Goal: Transaction & Acquisition: Purchase product/service

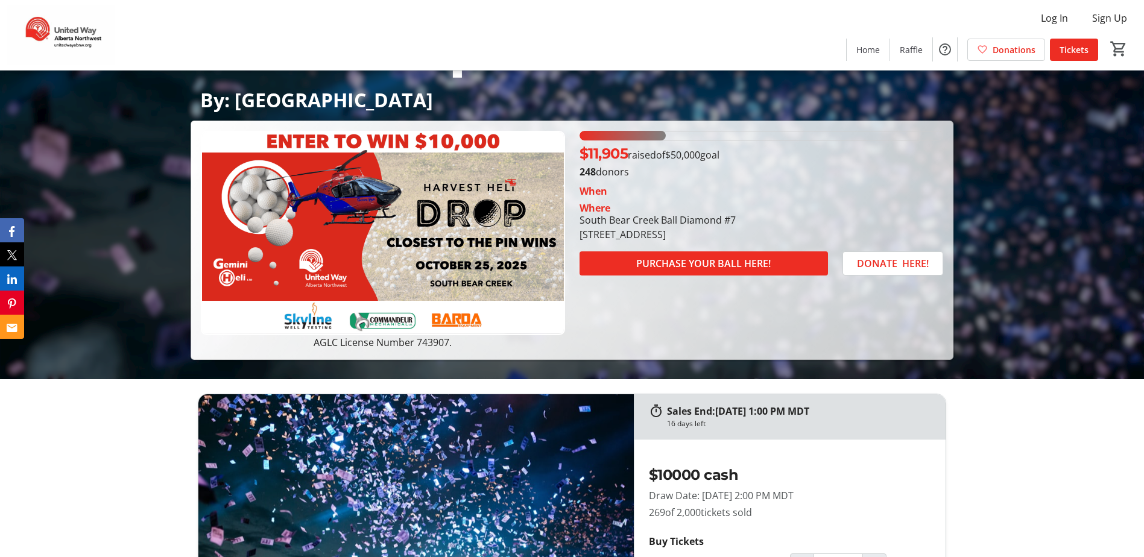
scroll to position [181, 0]
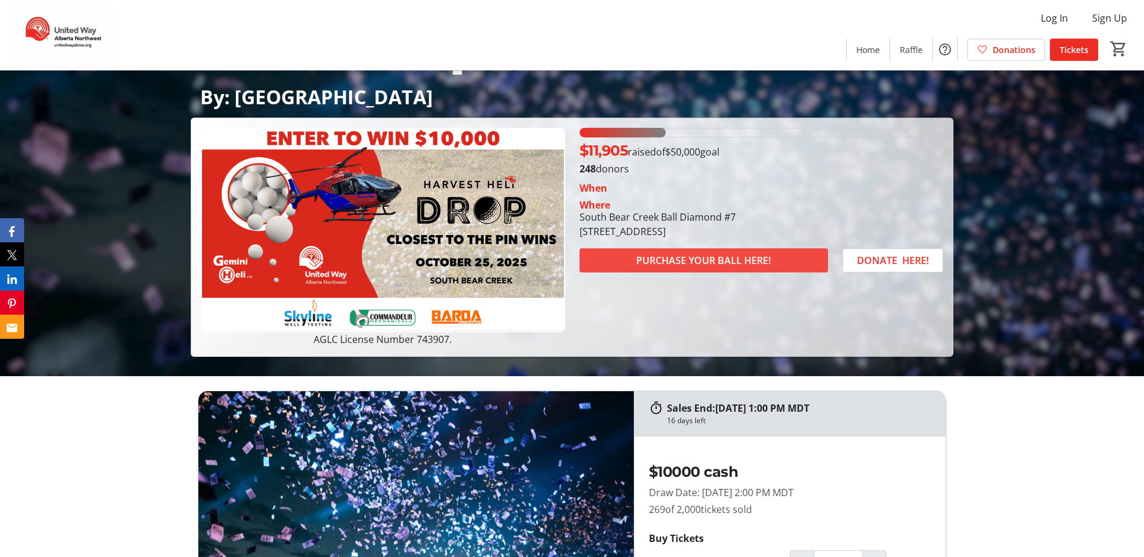
click at [708, 259] on span "PURCHASE YOUR BALL HERE!" at bounding box center [703, 260] width 134 height 14
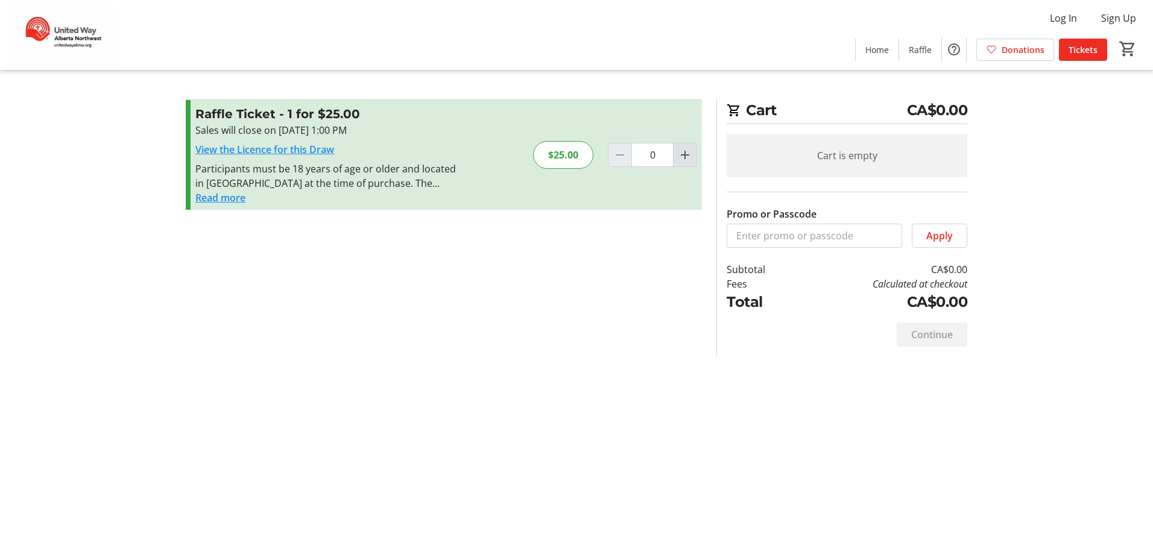
click at [684, 156] on mat-icon "Increment by one" at bounding box center [685, 155] width 14 height 14
type input "2"
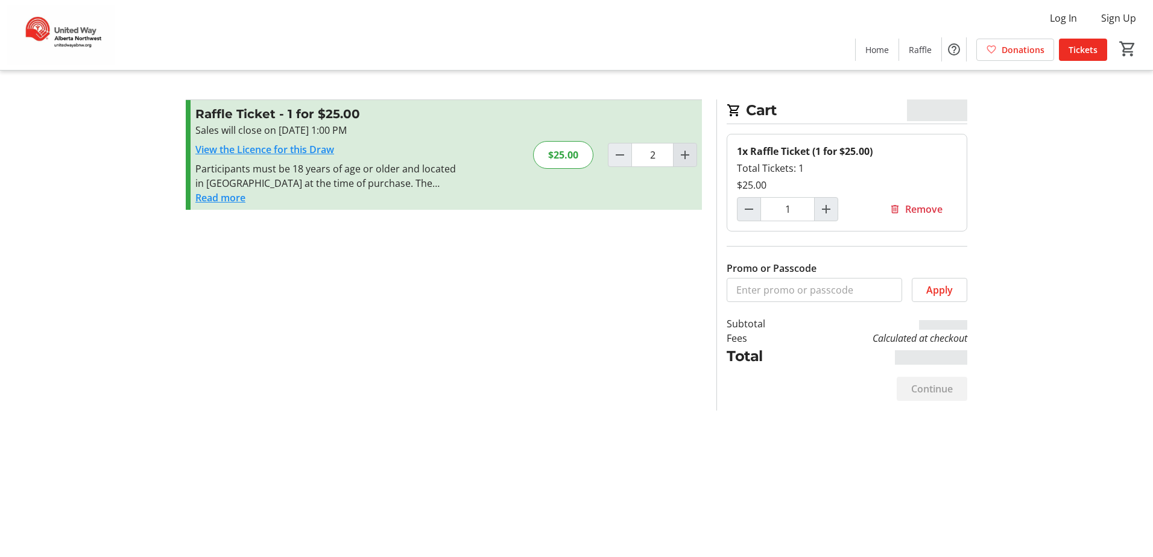
type input "2"
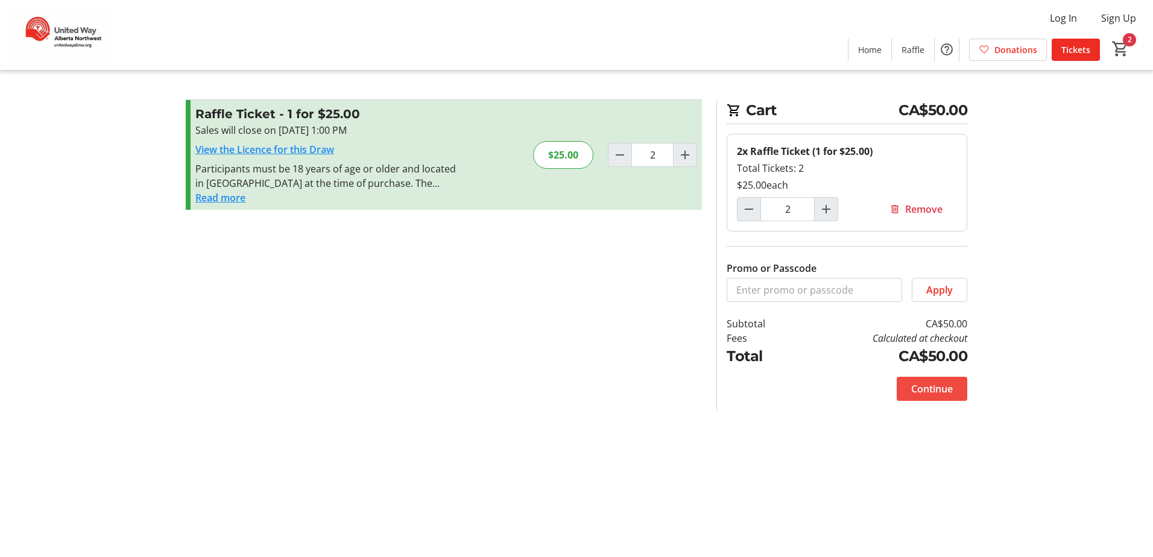
click at [943, 385] on span "Continue" at bounding box center [932, 389] width 42 height 14
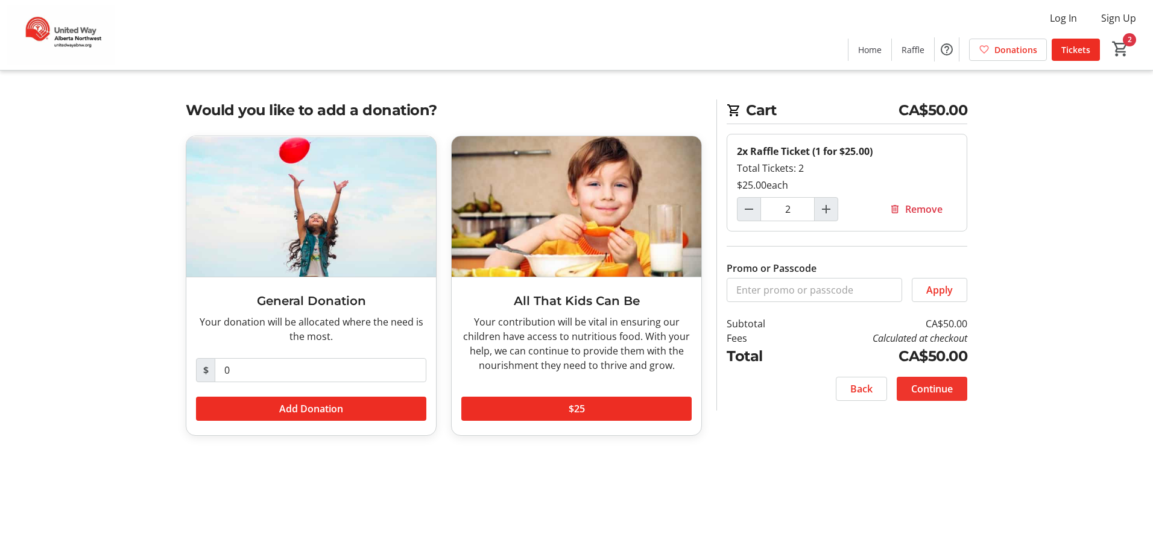
click at [939, 386] on span "Continue" at bounding box center [932, 389] width 42 height 14
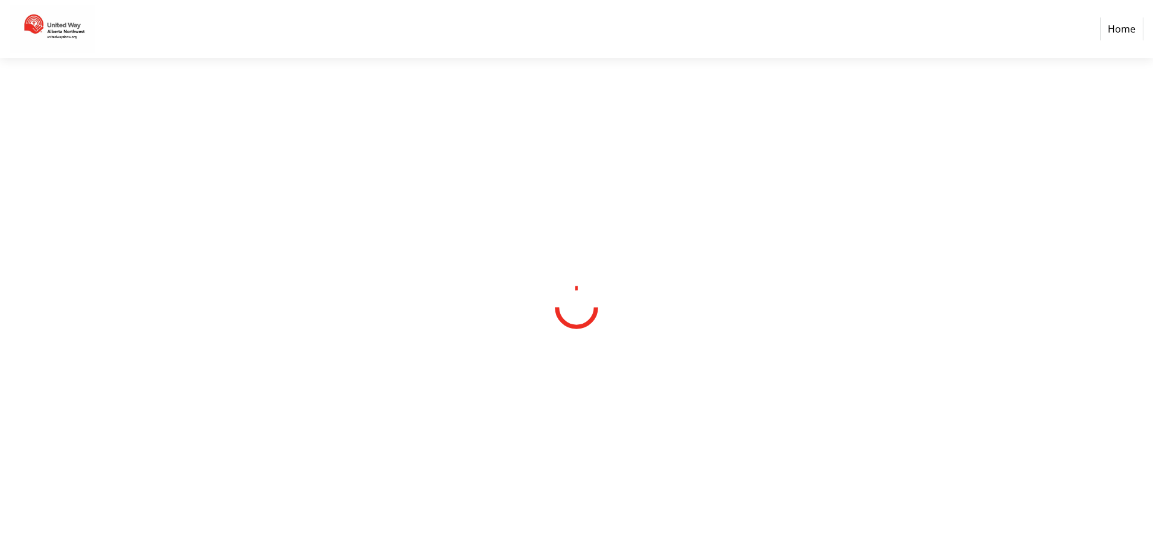
select select "CA"
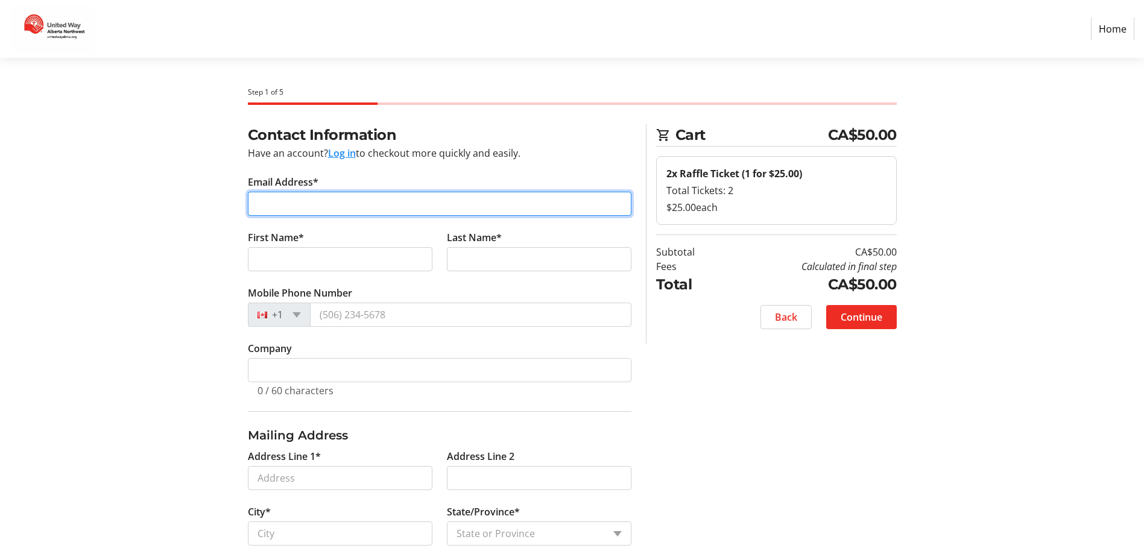
click at [326, 207] on input "Email Address*" at bounding box center [439, 204] width 383 height 24
type input "[EMAIL_ADDRESS][DOMAIN_NAME]"
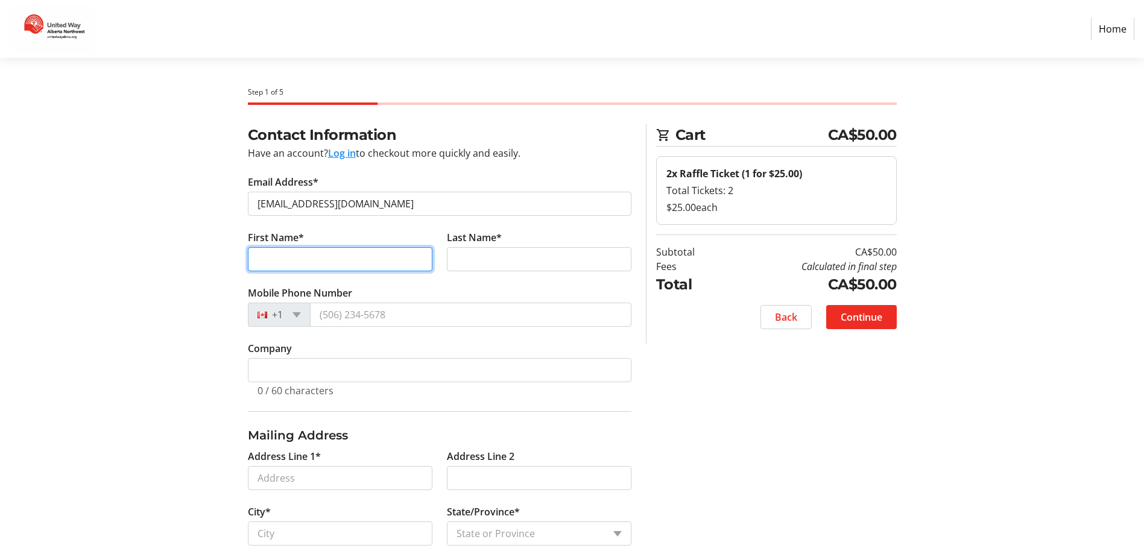
type input "[PERSON_NAME]"
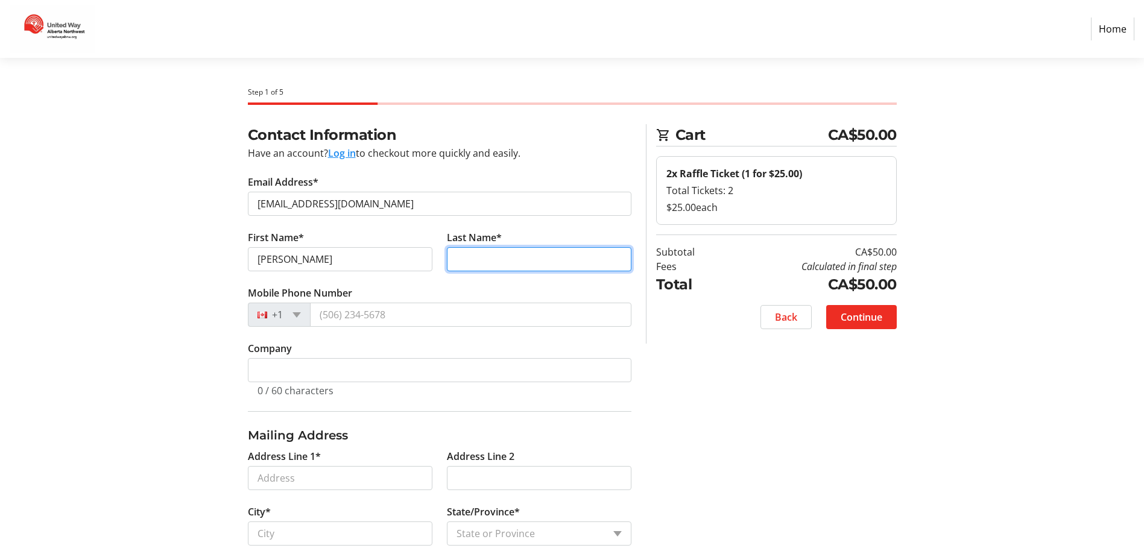
type input "[PERSON_NAME]"
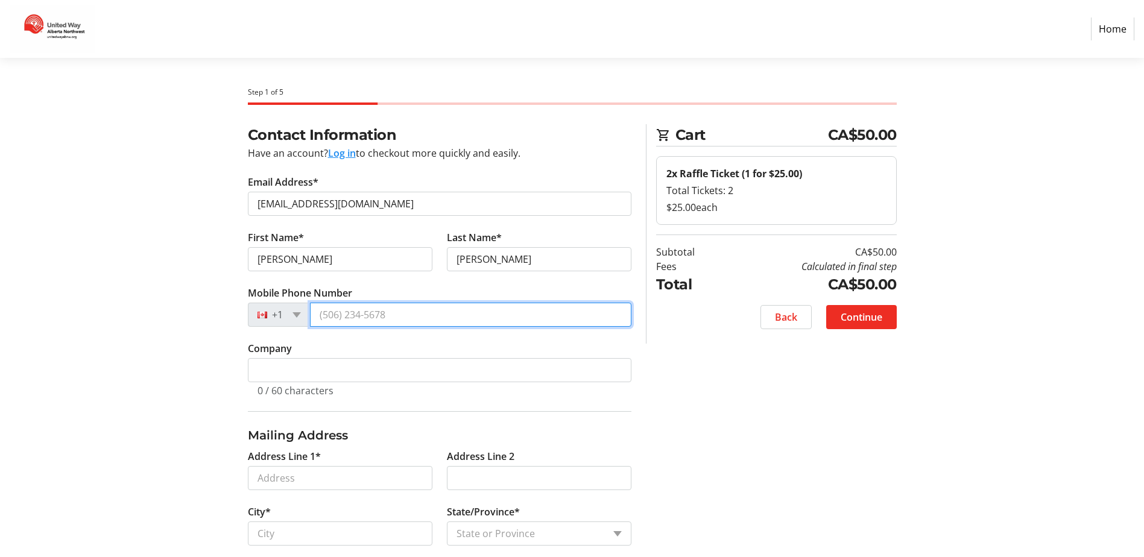
type input "[PHONE_NUMBER]"
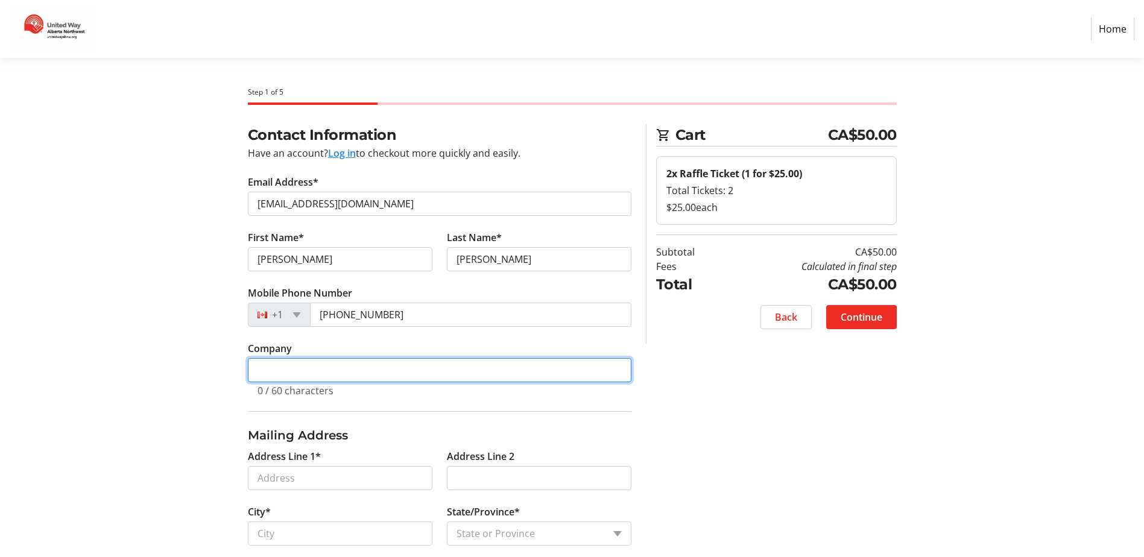
type input "Secure"
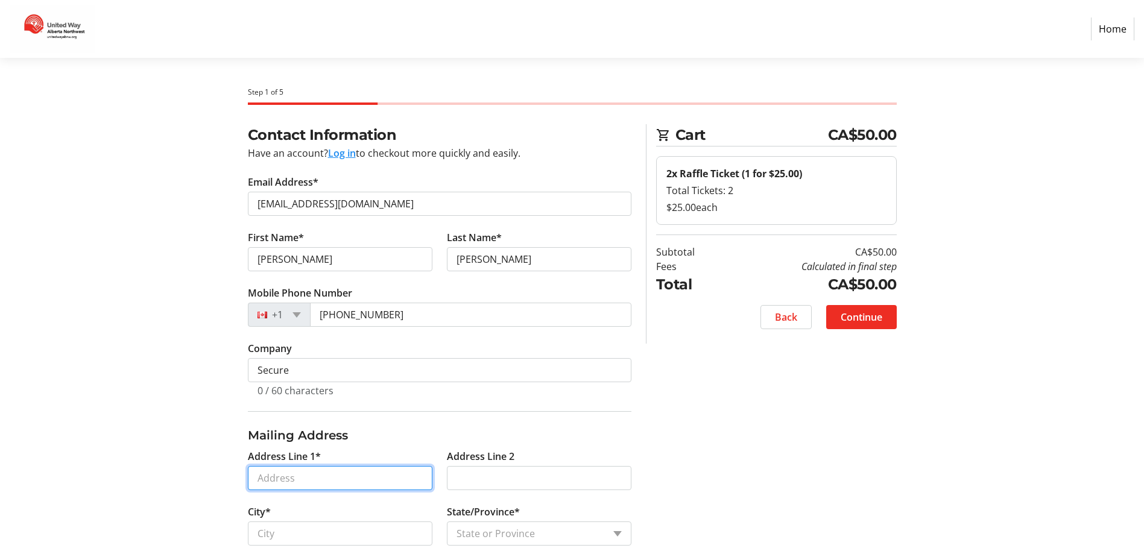
type input "Box 2"
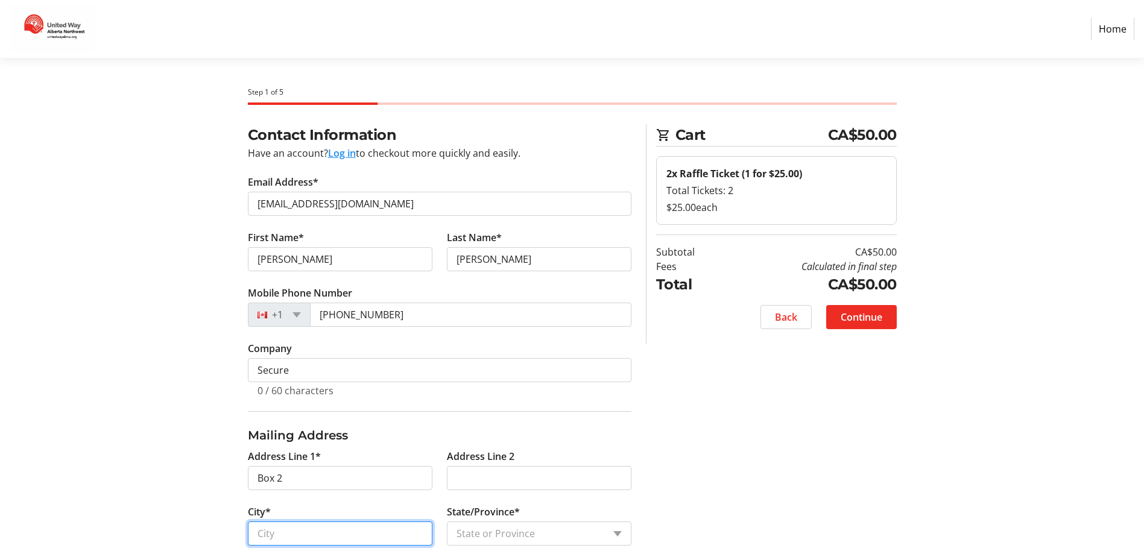
type input "GORDONDALE"
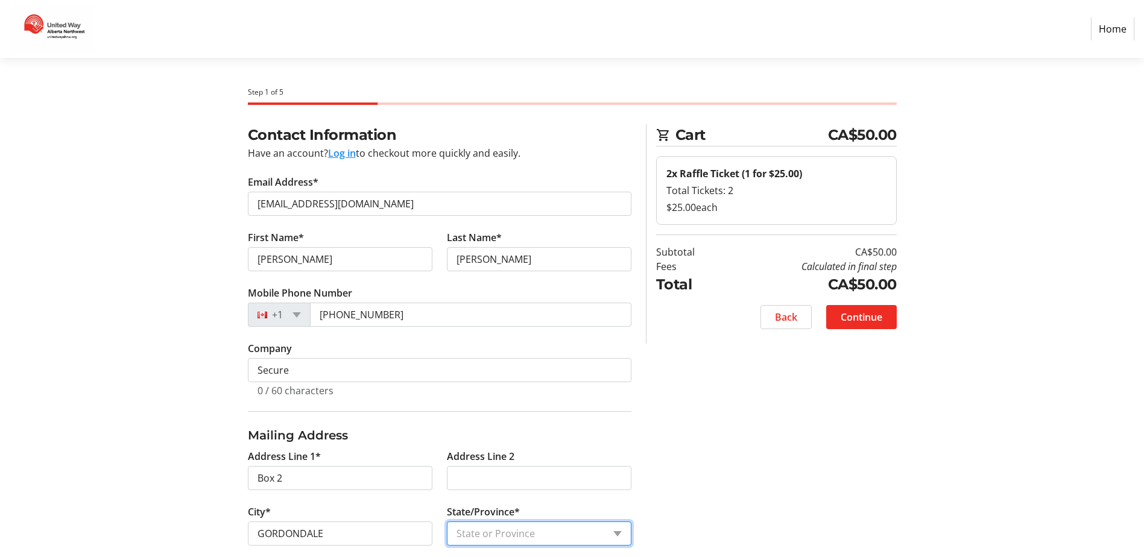
select select "AB"
type input "T0H1V0"
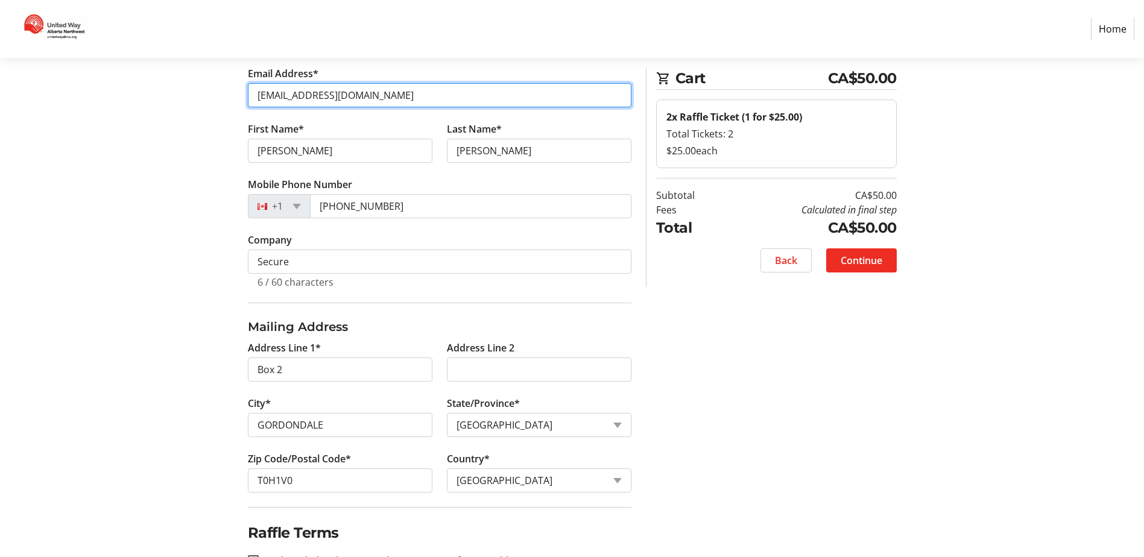
scroll to position [121, 0]
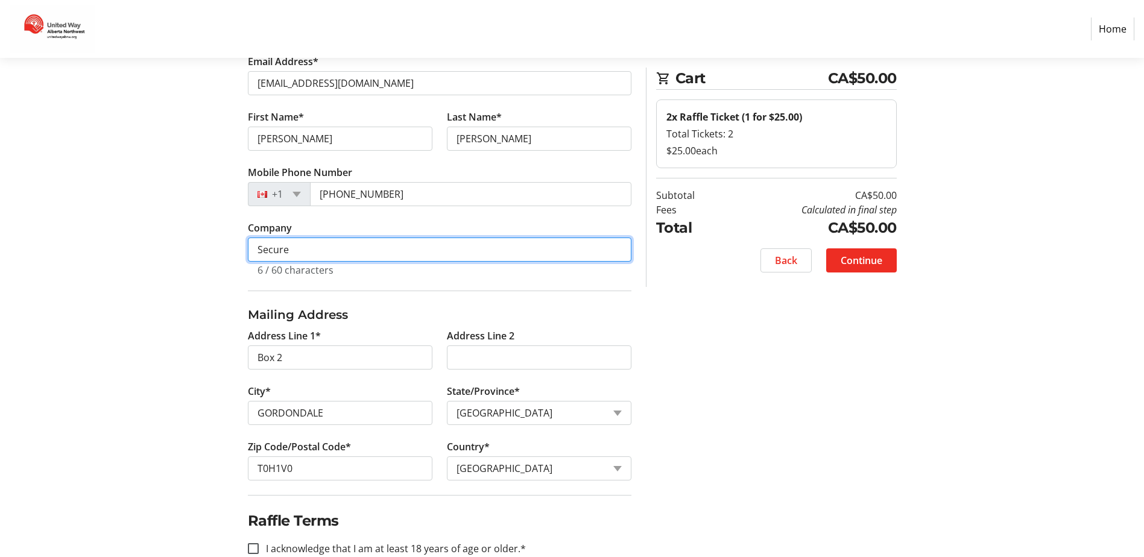
drag, startPoint x: 309, startPoint y: 252, endPoint x: 253, endPoint y: 251, distance: 56.1
click at [253, 251] on input "Secure" at bounding box center [439, 250] width 383 height 24
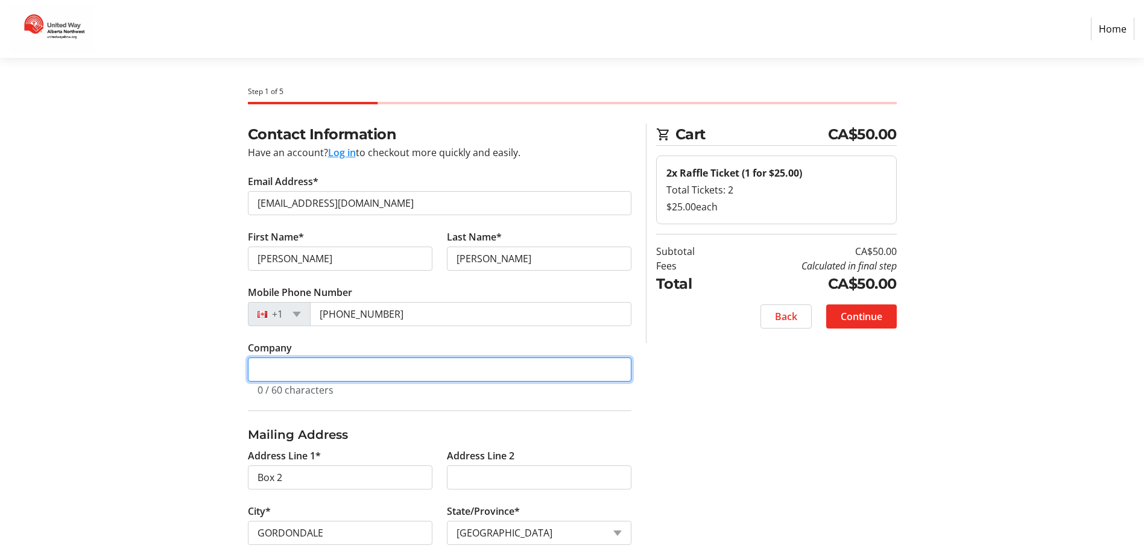
scroll to position [0, 0]
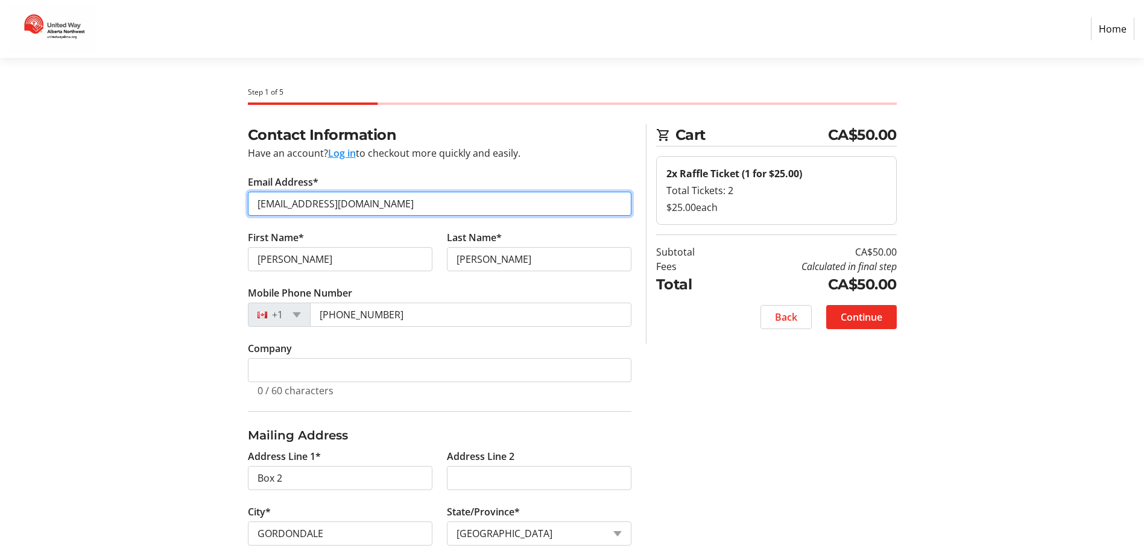
drag, startPoint x: 370, startPoint y: 206, endPoint x: 253, endPoint y: 210, distance: 117.6
click at [253, 210] on input "[EMAIL_ADDRESS][DOMAIN_NAME]" at bounding box center [439, 204] width 383 height 24
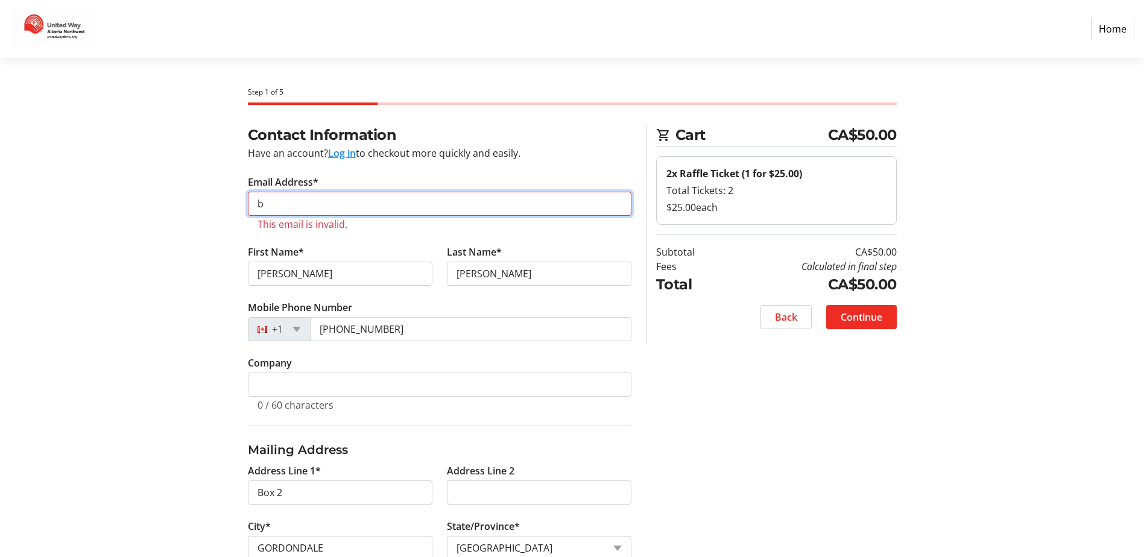
type input "[EMAIL_ADDRESS][DOMAIN_NAME]"
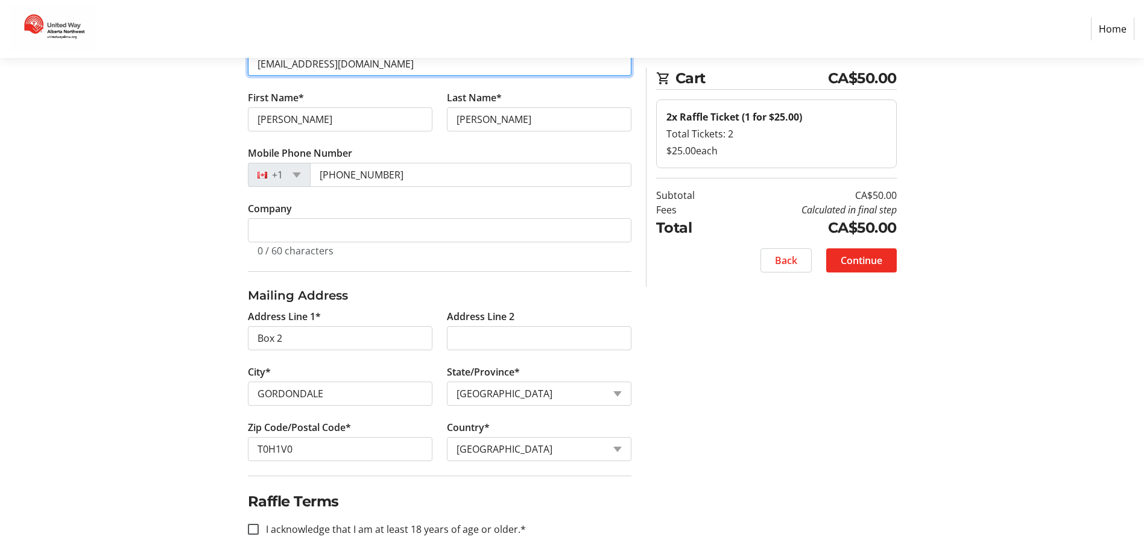
scroll to position [148, 0]
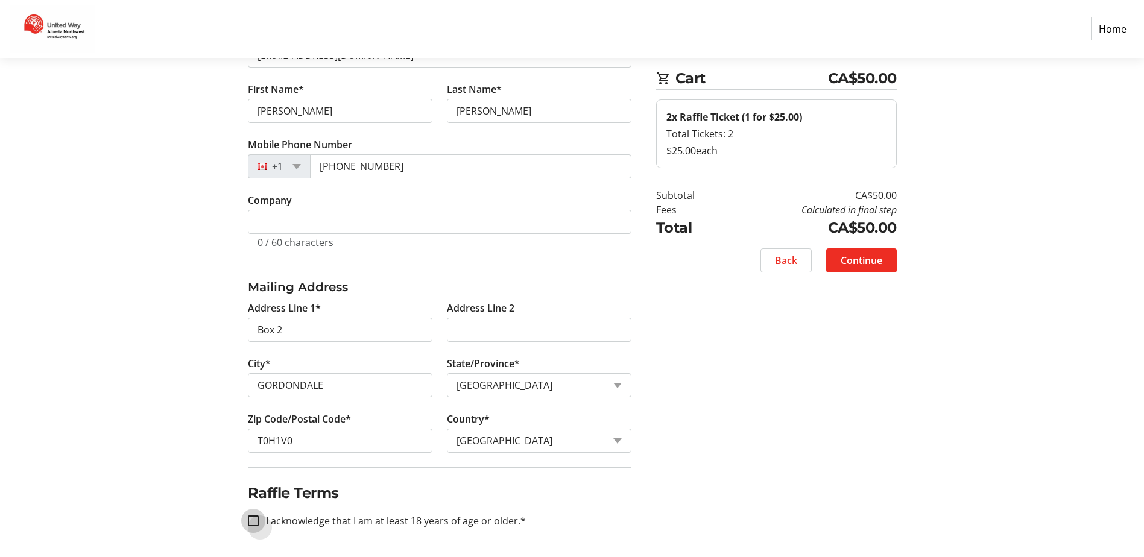
click at [254, 519] on input "I acknowledge that I am at least 18 years of age or older.*" at bounding box center [253, 520] width 11 height 11
checkbox input "true"
click at [867, 259] on span "Continue" at bounding box center [861, 260] width 42 height 14
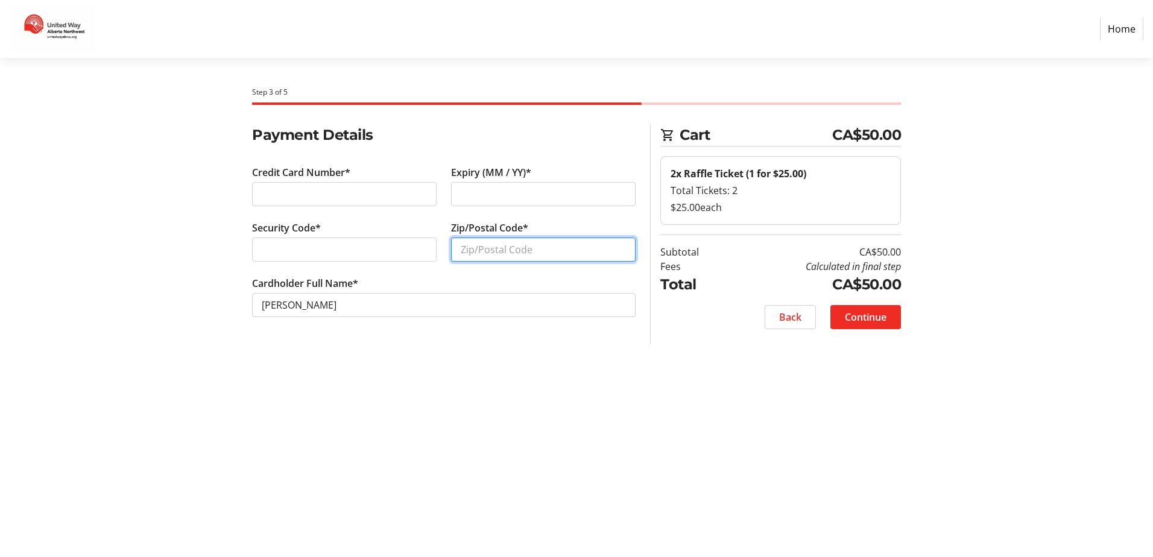
type input "V"
type input "T0H1V0"
click at [866, 310] on span "Continue" at bounding box center [866, 317] width 42 height 14
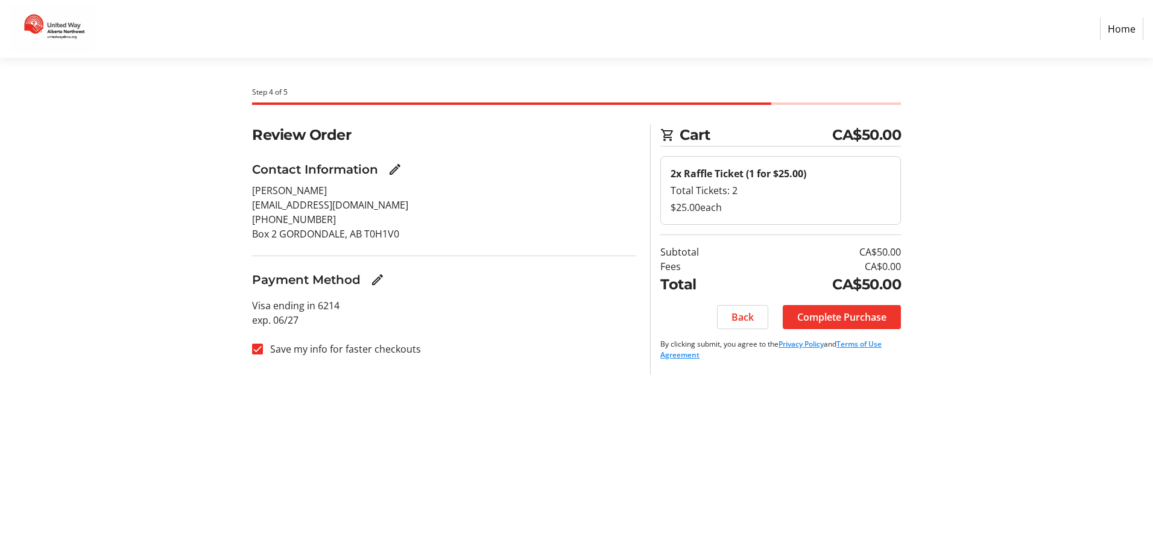
click at [857, 313] on span "Complete Purchase" at bounding box center [841, 317] width 89 height 14
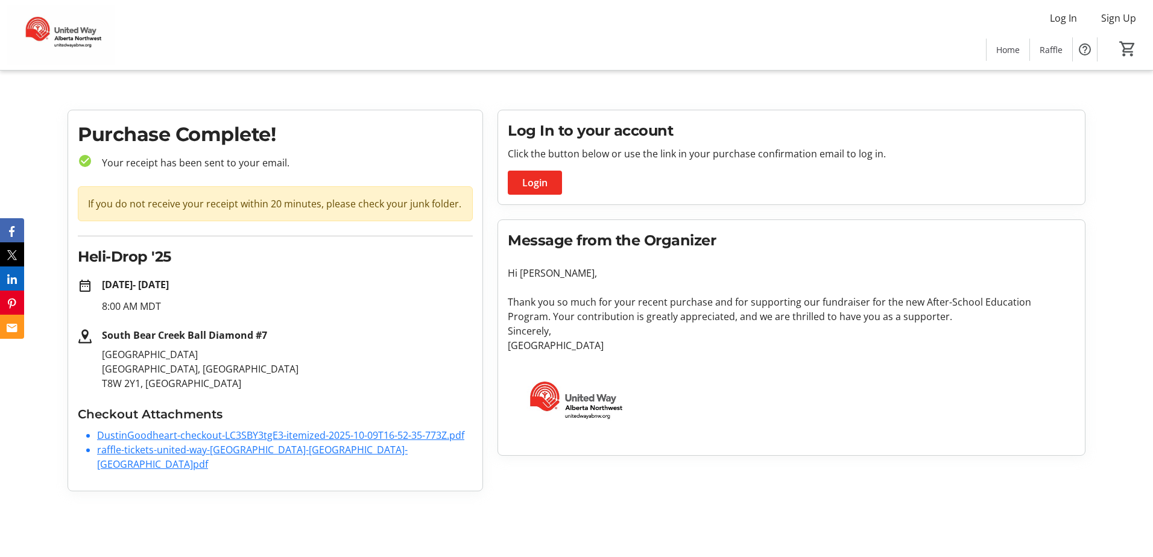
click at [251, 435] on link "DustinGoodheart-checkout-LC3SBY3tgE3-itemized-2025-10-09T16-52-35-773Z.pdf" at bounding box center [280, 435] width 367 height 13
click at [212, 450] on link "raffle-tickets-united-way-[GEOGRAPHIC_DATA]-[GEOGRAPHIC_DATA]-[GEOGRAPHIC_DATA]…" at bounding box center [252, 457] width 310 height 28
